Goal: Task Accomplishment & Management: Complete application form

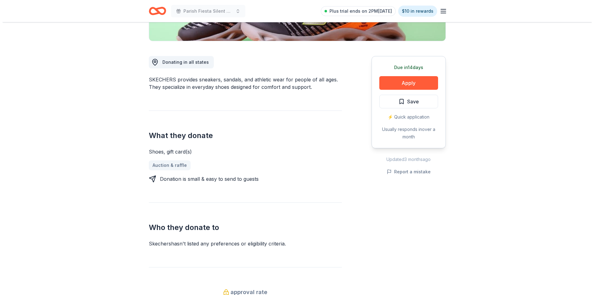
scroll to position [148, 0]
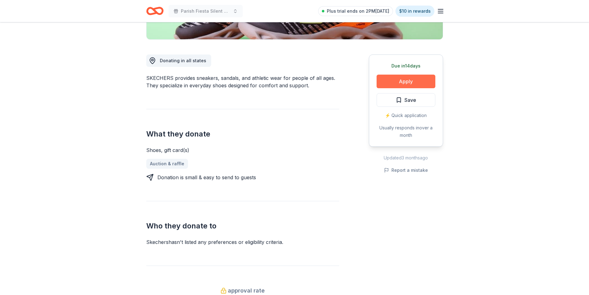
click at [401, 78] on button "Apply" at bounding box center [406, 82] width 59 height 14
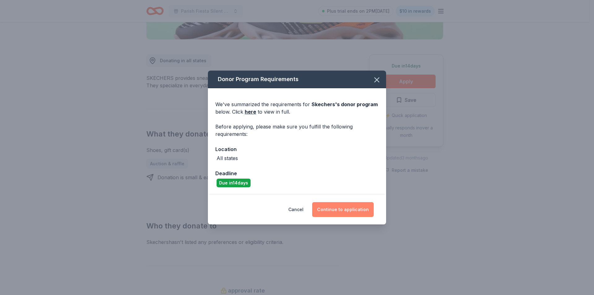
click at [338, 207] on button "Continue to application" at bounding box center [343, 209] width 62 height 15
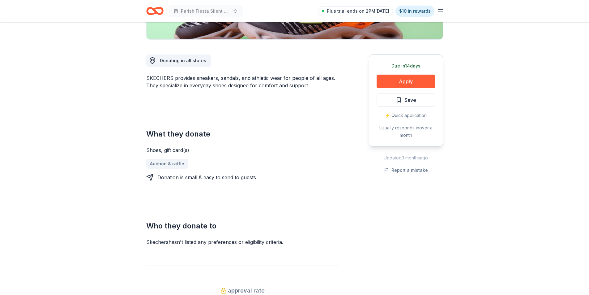
click at [338, 207] on button "Continue to application" at bounding box center [338, 206] width 58 height 14
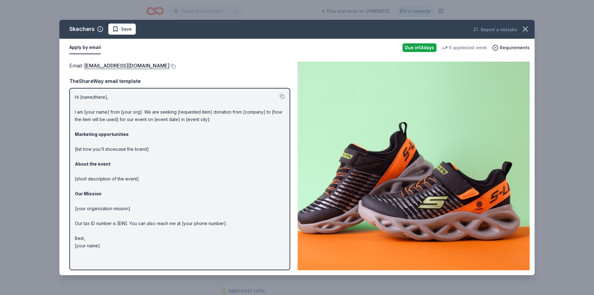
click at [88, 97] on p "Hi [name/there], I am [your name] from [your org]. We are seeking [requested it…" at bounding box center [180, 171] width 210 height 156
click at [281, 96] on button at bounding box center [282, 96] width 5 height 5
click at [100, 66] on link "foundation@skechers.com" at bounding box center [126, 66] width 85 height 8
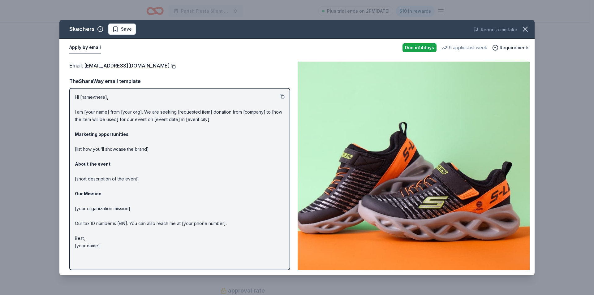
click at [169, 67] on button at bounding box center [172, 66] width 6 height 5
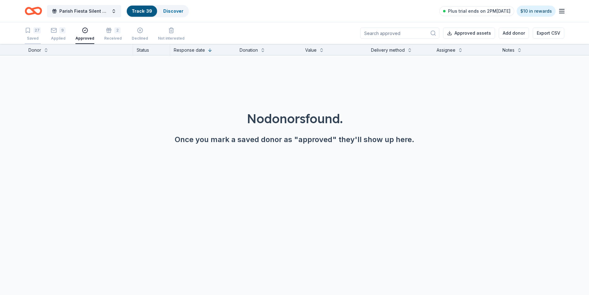
click at [32, 39] on div "Saved" at bounding box center [33, 38] width 16 height 5
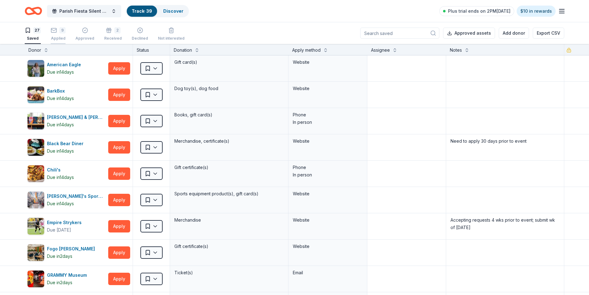
click at [61, 37] on div "Applied" at bounding box center [58, 38] width 15 height 5
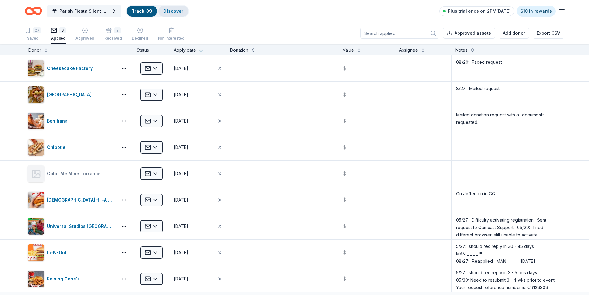
click at [175, 8] on link "Discover" at bounding box center [173, 10] width 20 height 5
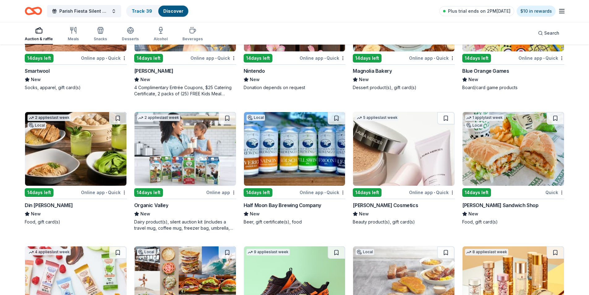
scroll to position [6908, 0]
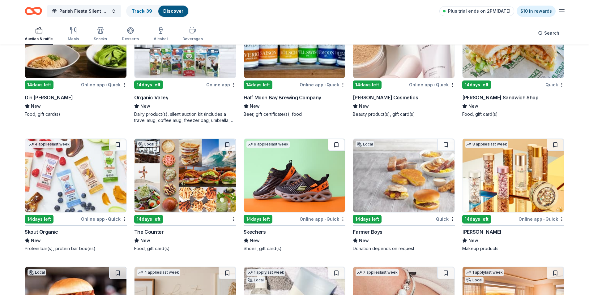
click at [335, 139] on button at bounding box center [336, 145] width 17 height 12
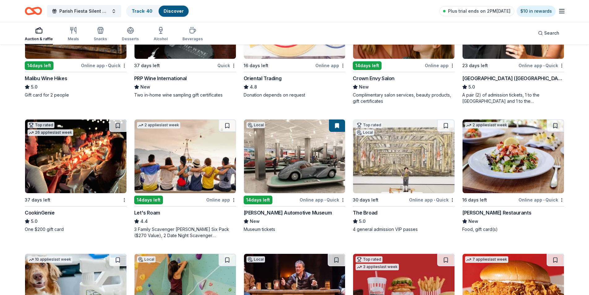
scroll to position [0, 0]
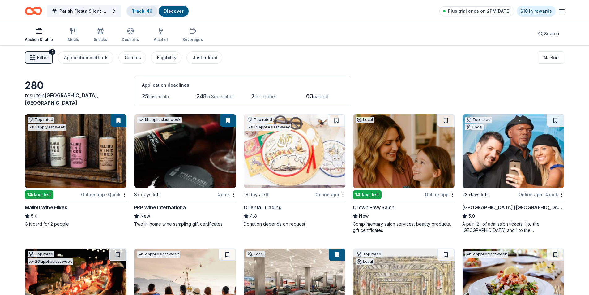
click at [137, 11] on link "Track · 40" at bounding box center [142, 10] width 21 height 5
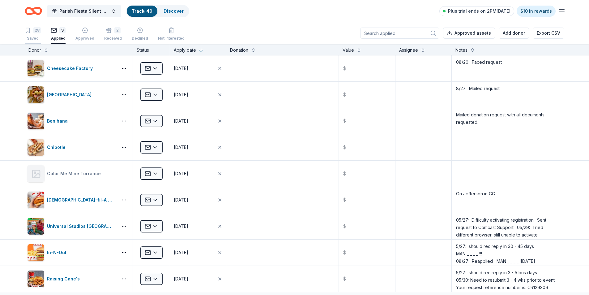
click at [36, 36] on div "Saved" at bounding box center [33, 38] width 16 height 5
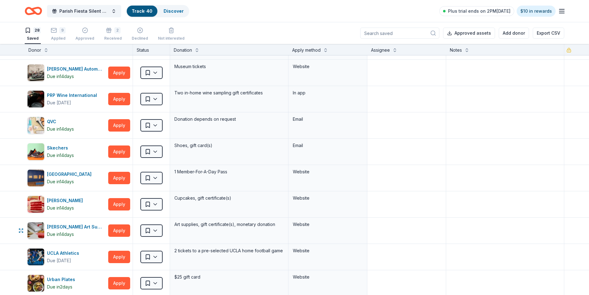
scroll to position [495, 0]
click at [155, 152] on html "Parish Fiesta Silent Auction Track · 40 Discover Plus trial ends on 2PM[DATE] $…" at bounding box center [294, 147] width 589 height 295
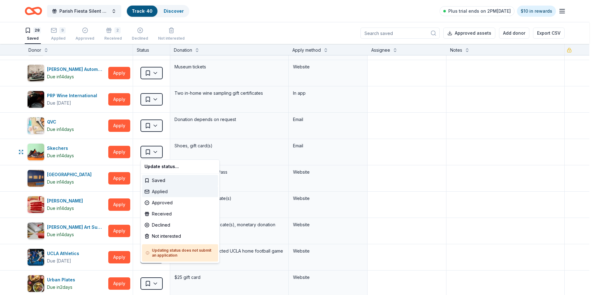
click at [159, 192] on div "Applied" at bounding box center [180, 191] width 76 height 11
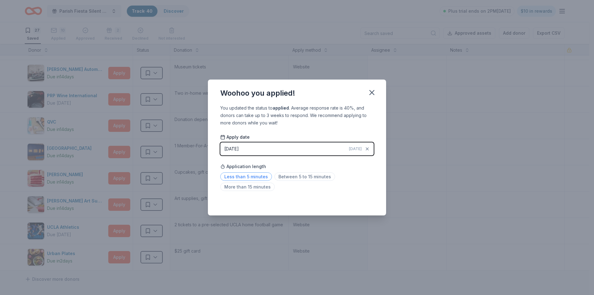
click at [245, 175] on span "Less than 5 minutes" at bounding box center [246, 176] width 52 height 8
click at [372, 91] on icon "button" at bounding box center [371, 92] width 9 height 9
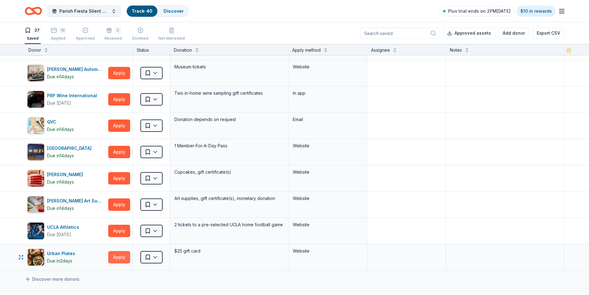
click at [122, 257] on button "Apply" at bounding box center [119, 257] width 22 height 12
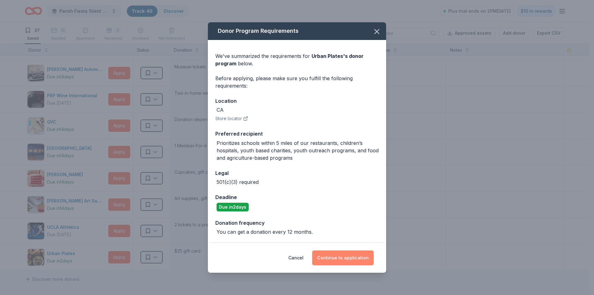
click at [334, 258] on button "Continue to application" at bounding box center [343, 257] width 62 height 15
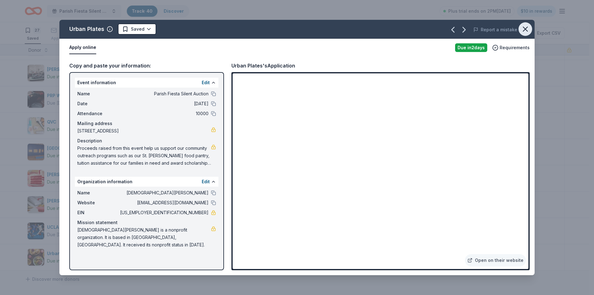
click at [524, 27] on icon "button" at bounding box center [525, 29] width 9 height 9
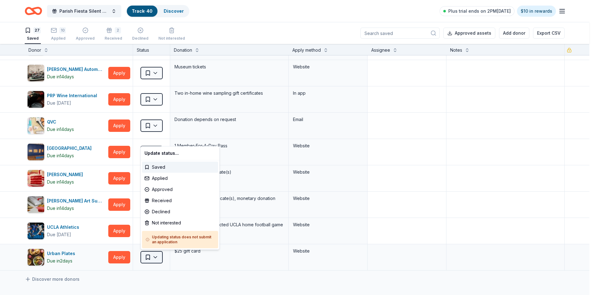
click at [155, 259] on html "Parish Fiesta Silent Auction Track · 40 Discover Plus trial ends on 2PM[DATE] $…" at bounding box center [297, 147] width 594 height 295
click at [169, 220] on div "Not interested" at bounding box center [180, 222] width 76 height 11
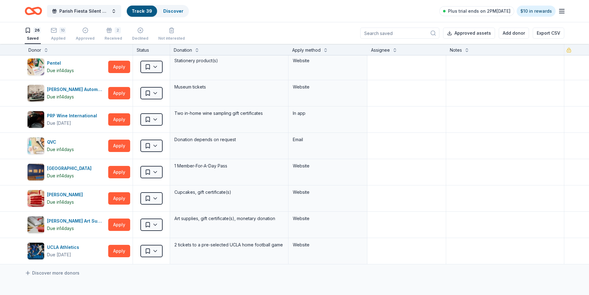
scroll to position [464, 0]
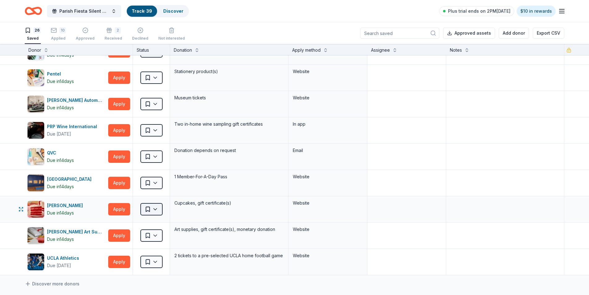
click at [155, 207] on html "Parish Fiesta Silent Auction Track · 39 Discover Plus trial ends on 2PM[DATE] $…" at bounding box center [294, 147] width 589 height 295
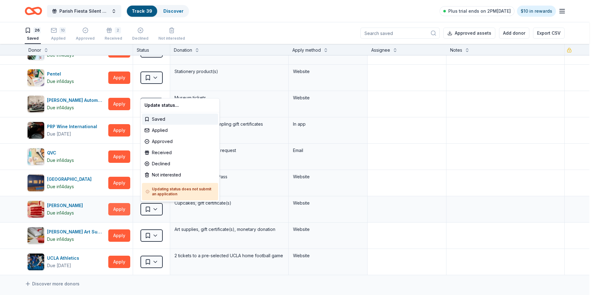
click at [117, 210] on html "Parish Fiesta Silent Auction Track · 39 Discover Plus trial ends on 2PM[DATE] $…" at bounding box center [297, 147] width 594 height 295
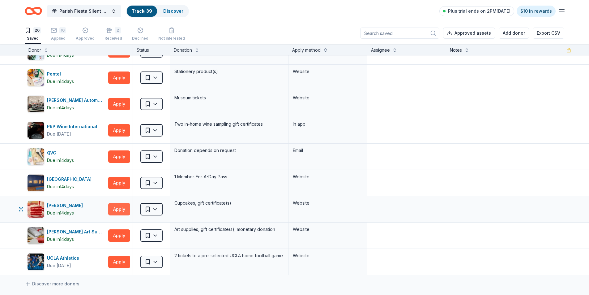
click at [118, 211] on button "Apply" at bounding box center [119, 209] width 22 height 12
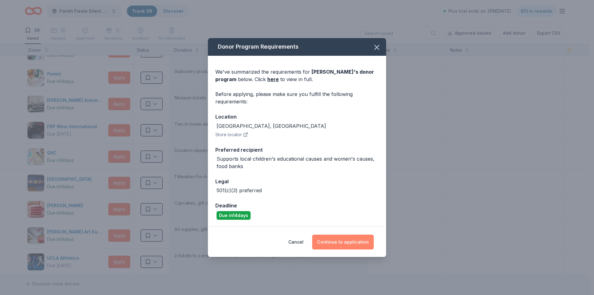
click at [328, 240] on button "Continue to application" at bounding box center [343, 241] width 62 height 15
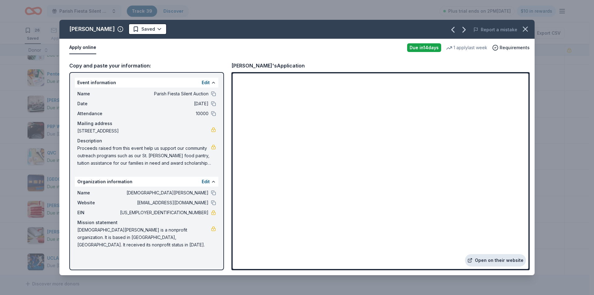
click at [485, 260] on link "Open on their website" at bounding box center [495, 260] width 61 height 12
click at [527, 27] on icon "button" at bounding box center [525, 29] width 4 height 4
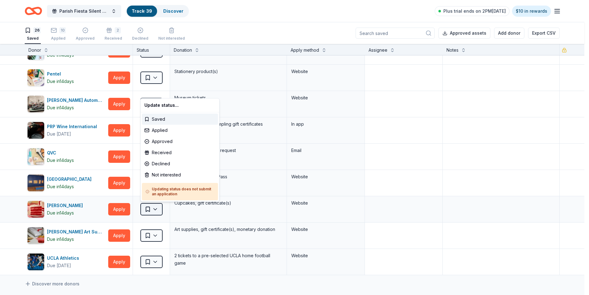
click at [155, 208] on html "Parish Fiesta Silent Auction Track · 39 Discover Plus trial ends on 2PM[DATE] $…" at bounding box center [294, 147] width 589 height 295
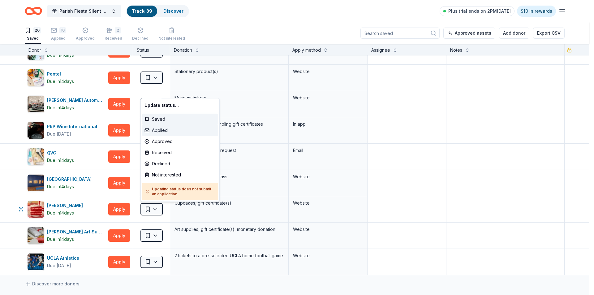
click at [153, 130] on div "Applied" at bounding box center [180, 130] width 76 height 11
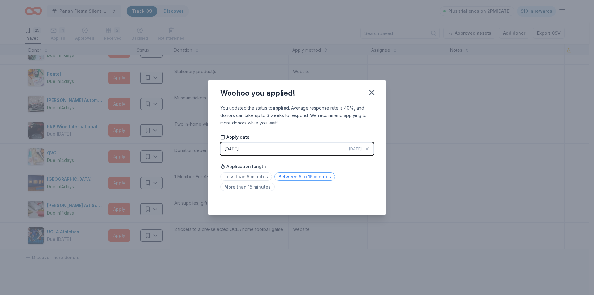
click at [294, 176] on span "Between 5 to 15 minutes" at bounding box center [304, 176] width 61 height 8
click at [371, 92] on icon "button" at bounding box center [371, 92] width 4 height 4
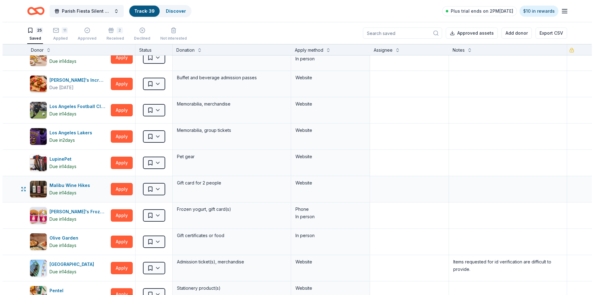
scroll to position [155, 0]
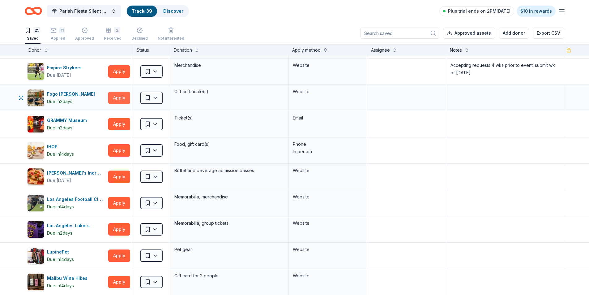
click at [122, 98] on button "Apply" at bounding box center [119, 98] width 22 height 12
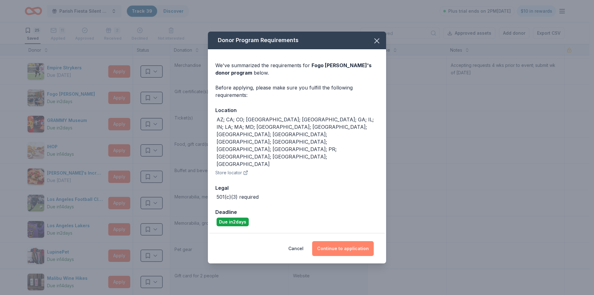
click at [341, 241] on button "Continue to application" at bounding box center [343, 248] width 62 height 15
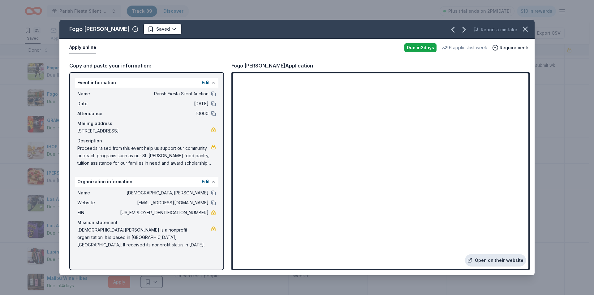
click at [486, 260] on link "Open on their website" at bounding box center [495, 260] width 61 height 12
click at [81, 150] on span "Proceeds raised from this event help us support our community outreach programs…" at bounding box center [144, 155] width 134 height 22
drag, startPoint x: 78, startPoint y: 147, endPoint x: 121, endPoint y: 147, distance: 43.0
click at [121, 147] on span "Proceeds raised from this event help us support our community outreach programs…" at bounding box center [144, 155] width 134 height 22
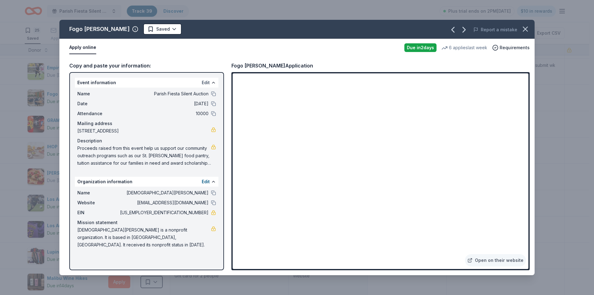
click at [204, 83] on button "Edit" at bounding box center [206, 82] width 8 height 7
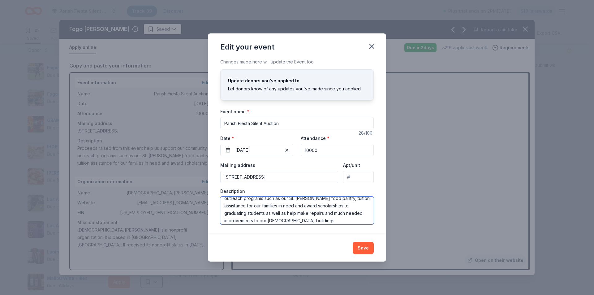
scroll to position [15, 0]
drag, startPoint x: 225, startPoint y: 202, endPoint x: 338, endPoint y: 220, distance: 114.3
click at [338, 220] on textarea "Proceeds raised from this event help us support our community outreach programs…" at bounding box center [296, 210] width 153 height 28
click at [369, 43] on icon "button" at bounding box center [371, 46] width 9 height 9
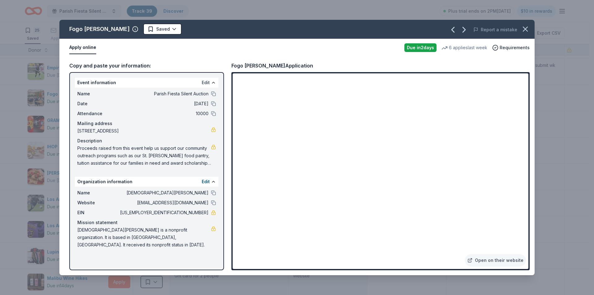
click at [204, 84] on button "Edit" at bounding box center [206, 82] width 8 height 7
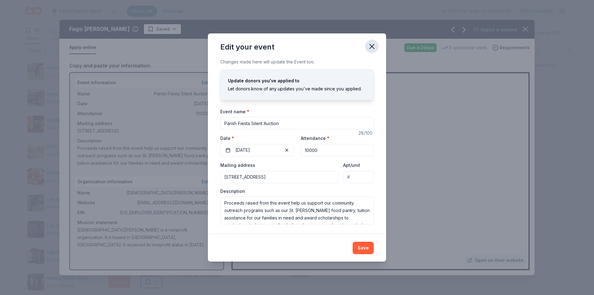
click at [370, 48] on icon "button" at bounding box center [371, 46] width 4 height 4
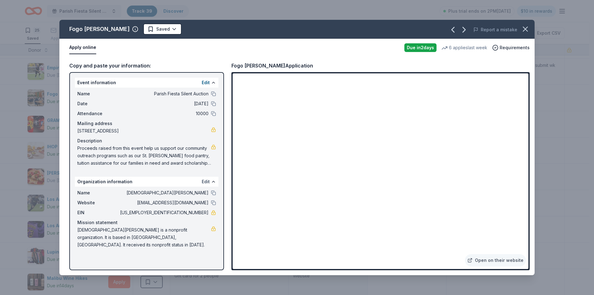
click at [206, 181] on button "Edit" at bounding box center [206, 181] width 8 height 7
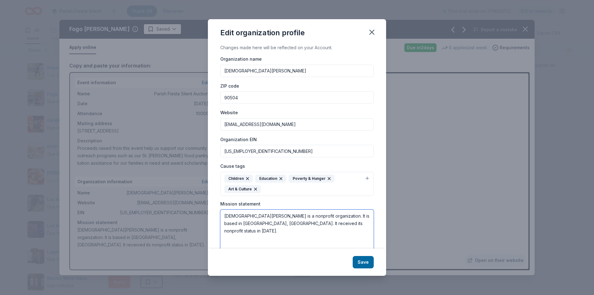
drag, startPoint x: 223, startPoint y: 216, endPoint x: 343, endPoint y: 224, distance: 120.2
click at [343, 224] on textarea "[DEMOGRAPHIC_DATA][PERSON_NAME] is a nonprofit organization. It is based in [GE…" at bounding box center [296, 230] width 153 height 43
click at [370, 31] on icon "button" at bounding box center [371, 32] width 4 height 4
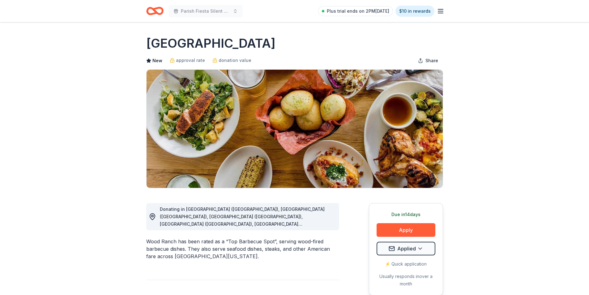
scroll to position [221, 0]
